Goal: Download file/media

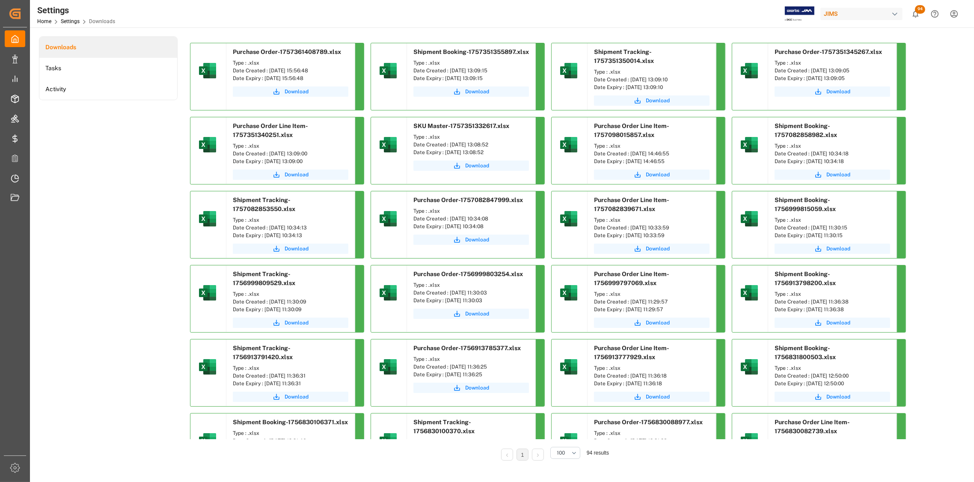
drag, startPoint x: 505, startPoint y: 70, endPoint x: 449, endPoint y: 68, distance: 56.1
click at [449, 68] on div "Date Created : [DATE] 13:09:15" at bounding box center [472, 71] width 116 height 8
copy div "08-09-2025 13:09:15"
drag, startPoint x: 682, startPoint y: 78, endPoint x: 629, endPoint y: 78, distance: 52.7
click at [629, 78] on div "Date Created : [DATE] 13:09:10" at bounding box center [652, 80] width 116 height 8
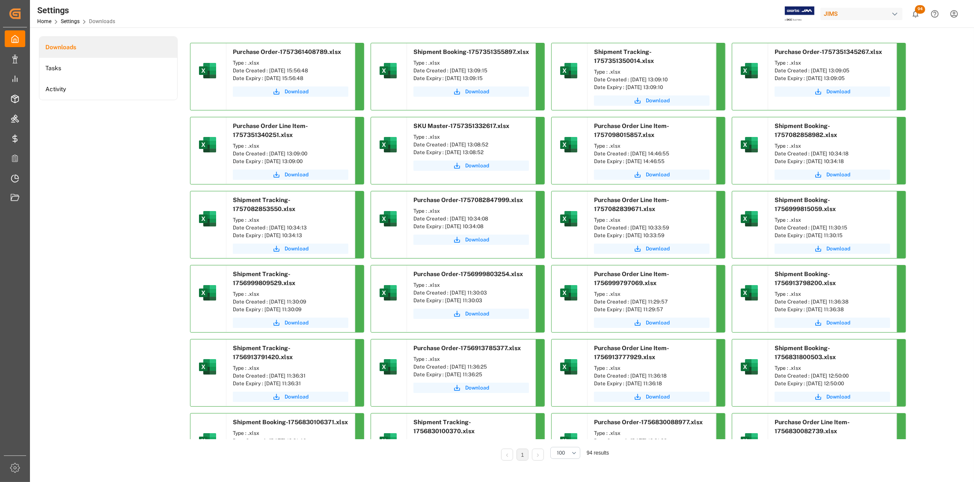
copy div "08-09-2025 13:09:10"
drag, startPoint x: 867, startPoint y: 70, endPoint x: 811, endPoint y: 72, distance: 56.5
click at [811, 72] on div "Date Created : [DATE] 13:09:05" at bounding box center [833, 71] width 116 height 8
copy div "08-09-2025 13:09:05"
drag, startPoint x: 321, startPoint y: 152, endPoint x: 269, endPoint y: 155, distance: 51.9
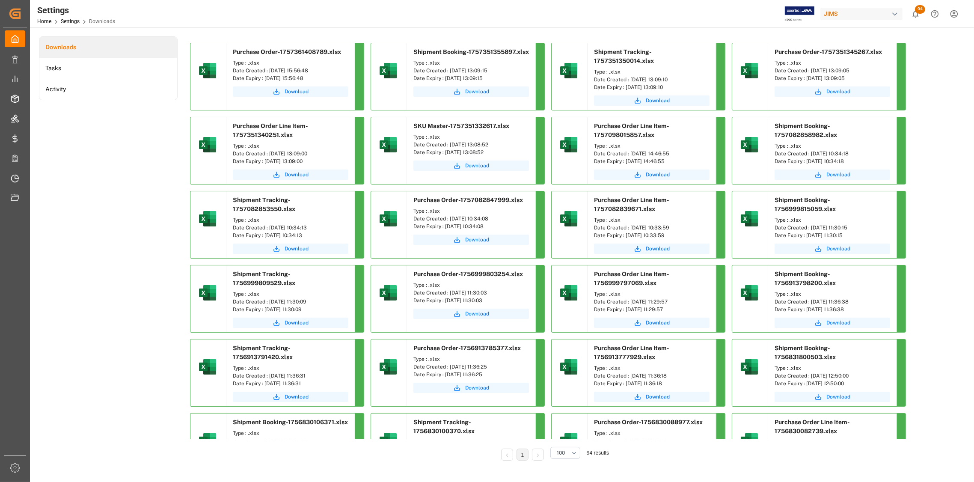
click at [269, 155] on div "Date Created : [DATE] 13:09:00" at bounding box center [291, 154] width 116 height 8
copy div "08-09-2025 13:09:00"
click at [475, 168] on span "Download" at bounding box center [477, 166] width 24 height 8
click at [479, 166] on span "Download" at bounding box center [477, 166] width 24 height 8
